Goal: Transaction & Acquisition: Purchase product/service

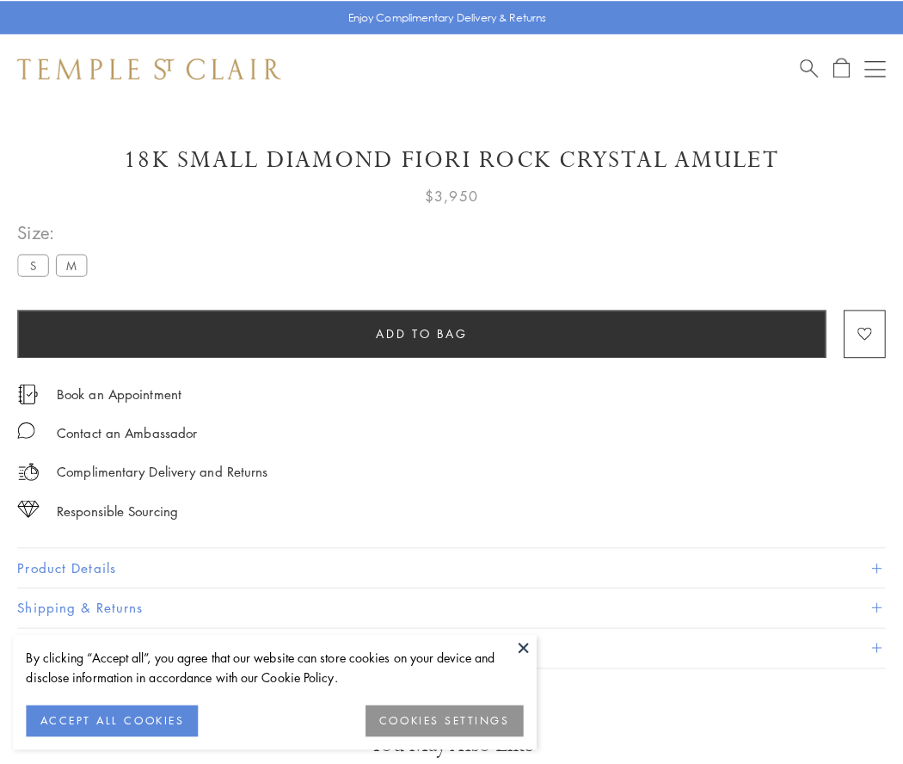
scroll to position [58, 0]
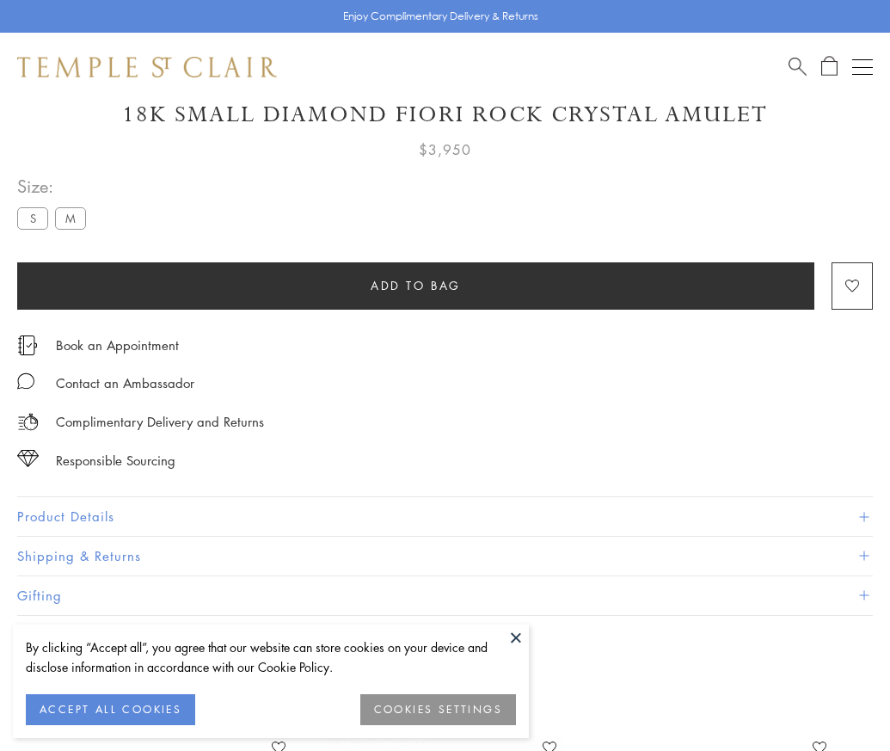
click at [415, 285] on span "Add to bag" at bounding box center [416, 285] width 90 height 19
